Goal: Find specific page/section: Find specific page/section

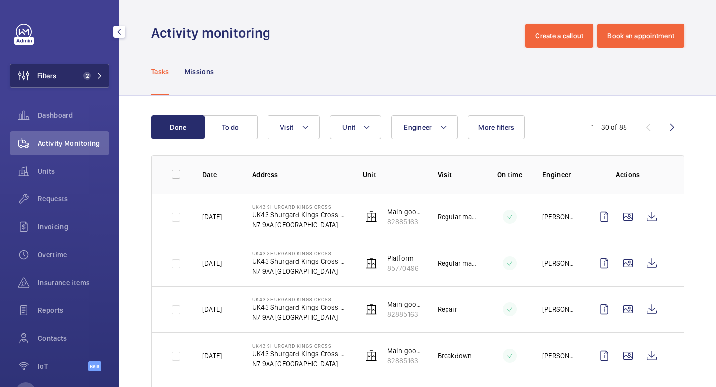
click at [84, 80] on button "Filters 2" at bounding box center [59, 76] width 99 height 24
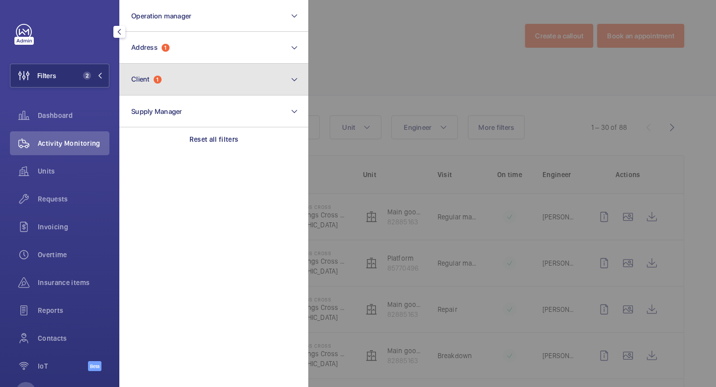
click at [290, 77] on button "Client 1" at bounding box center [213, 80] width 189 height 32
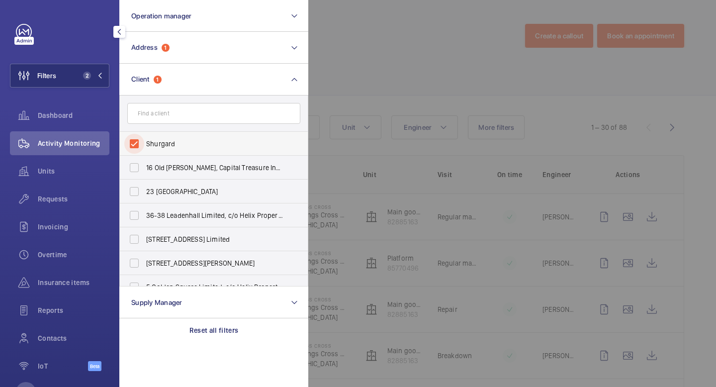
click at [131, 139] on input "Shurgard" at bounding box center [134, 144] width 20 height 20
checkbox input "false"
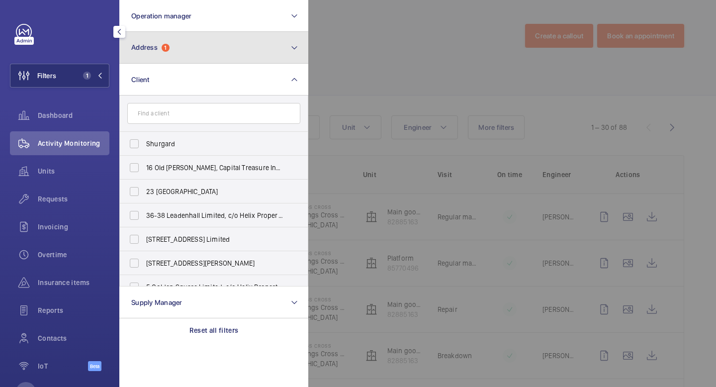
click at [259, 39] on button "Address 1" at bounding box center [213, 48] width 189 height 32
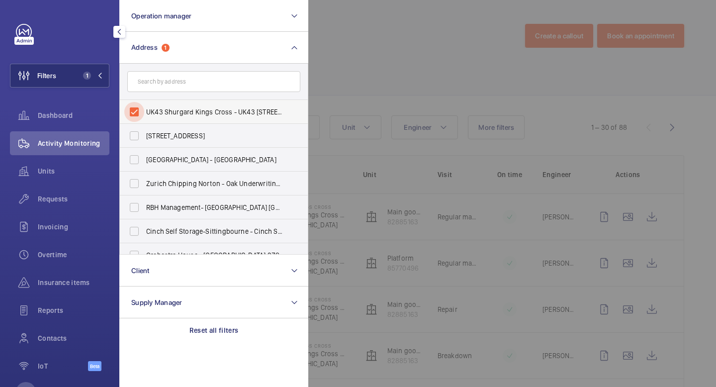
click at [134, 111] on input "UK43 Shurgard Kings Cross - UK43 [STREET_ADDRESS][PERSON_NAME]" at bounding box center [134, 112] width 20 height 20
checkbox input "false"
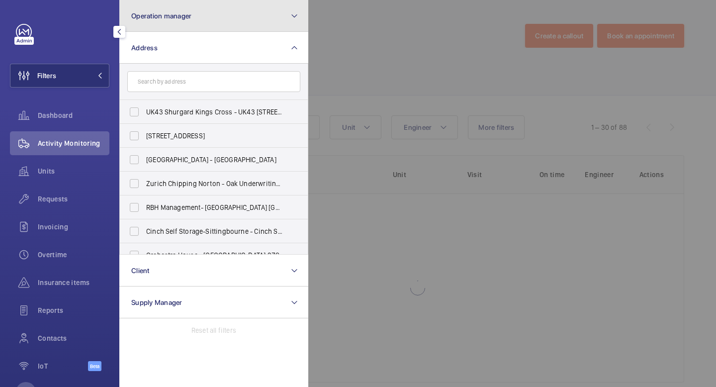
click at [233, 16] on button "Operation manager" at bounding box center [213, 16] width 189 height 32
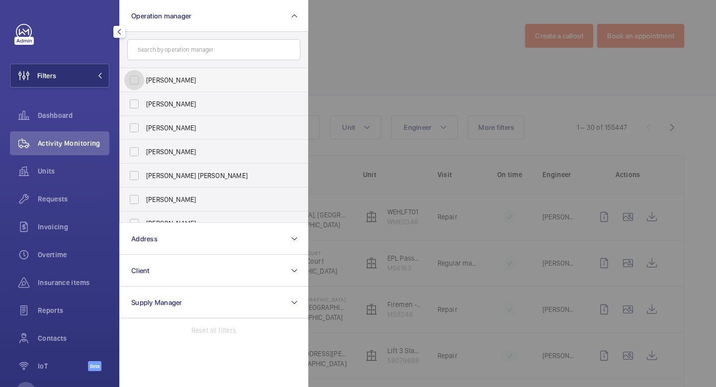
click at [137, 74] on input "[PERSON_NAME]" at bounding box center [134, 80] width 20 height 20
checkbox input "true"
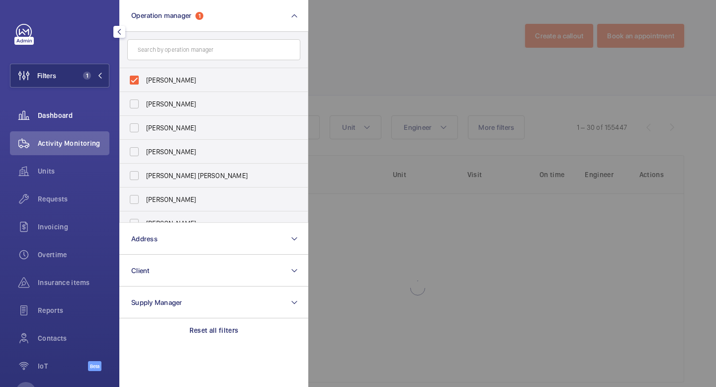
click at [63, 116] on span "Dashboard" at bounding box center [74, 115] width 72 height 10
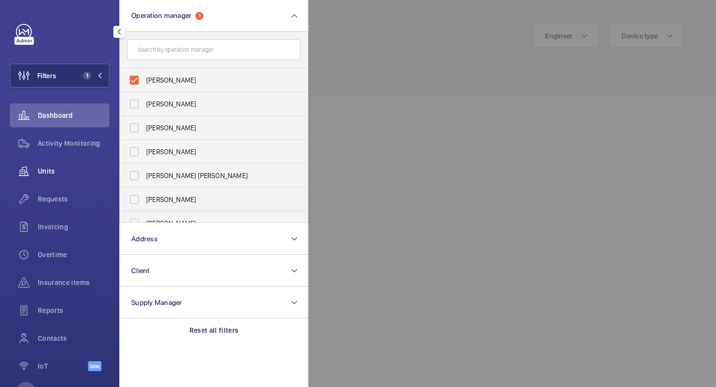
click at [57, 167] on span "Units" at bounding box center [74, 171] width 72 height 10
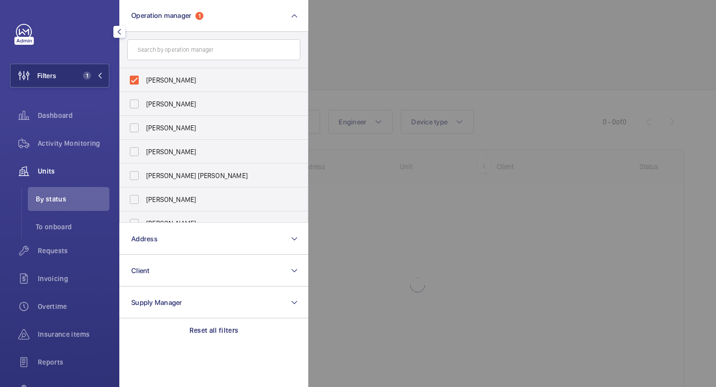
click at [123, 28] on mat-icon "button" at bounding box center [119, 32] width 12 height 8
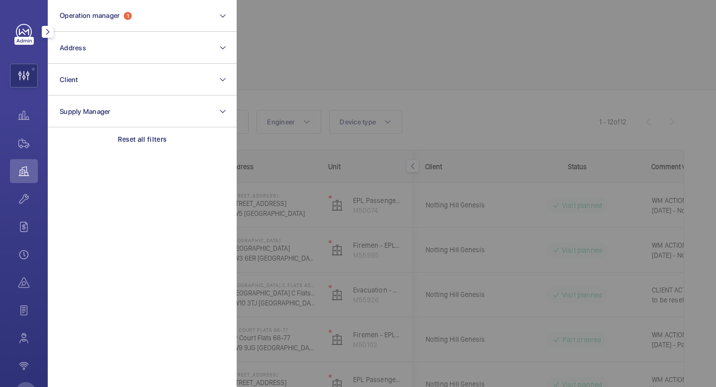
click at [47, 32] on mat-icon "button" at bounding box center [48, 32] width 12 height 8
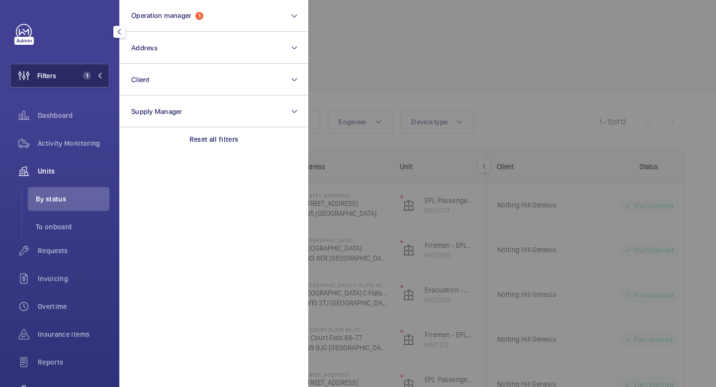
click at [98, 74] on mat-icon at bounding box center [100, 76] width 6 height 6
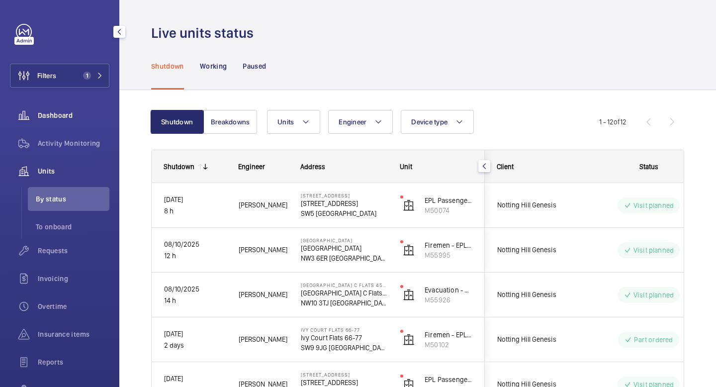
click at [74, 115] on span "Dashboard" at bounding box center [74, 115] width 72 height 10
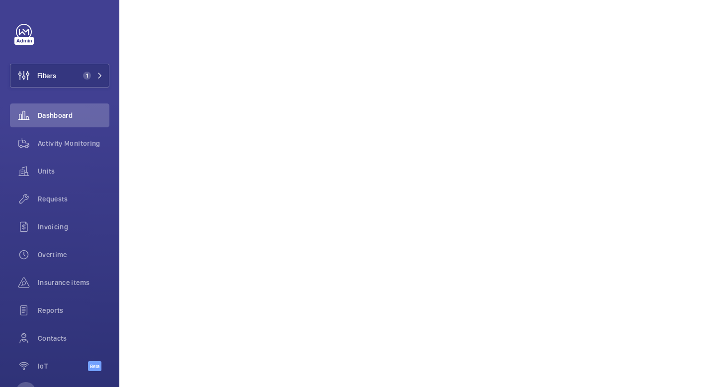
scroll to position [219, 0]
